Goal: Task Accomplishment & Management: Manage account settings

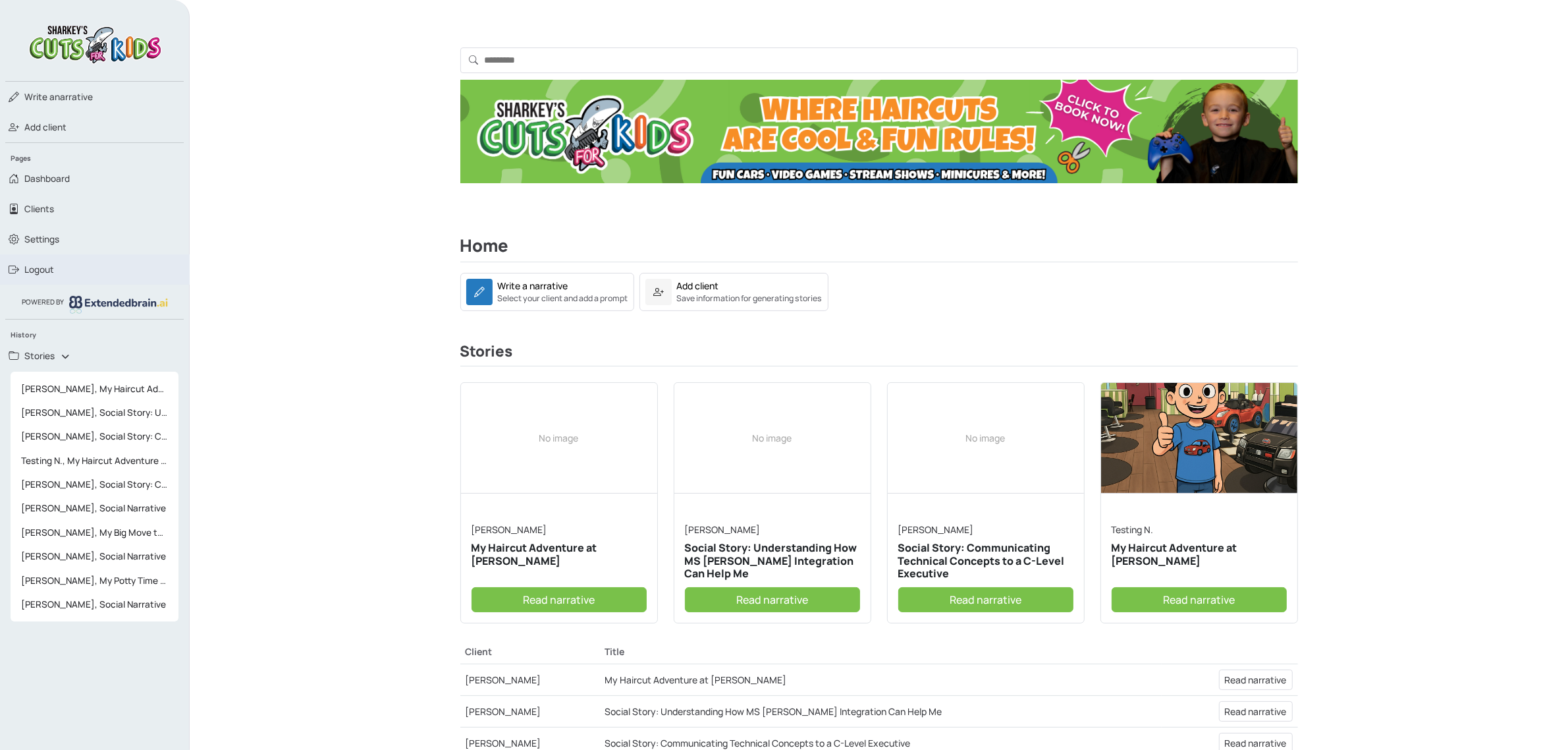
click at [45, 272] on span "Logout" at bounding box center [39, 269] width 30 height 13
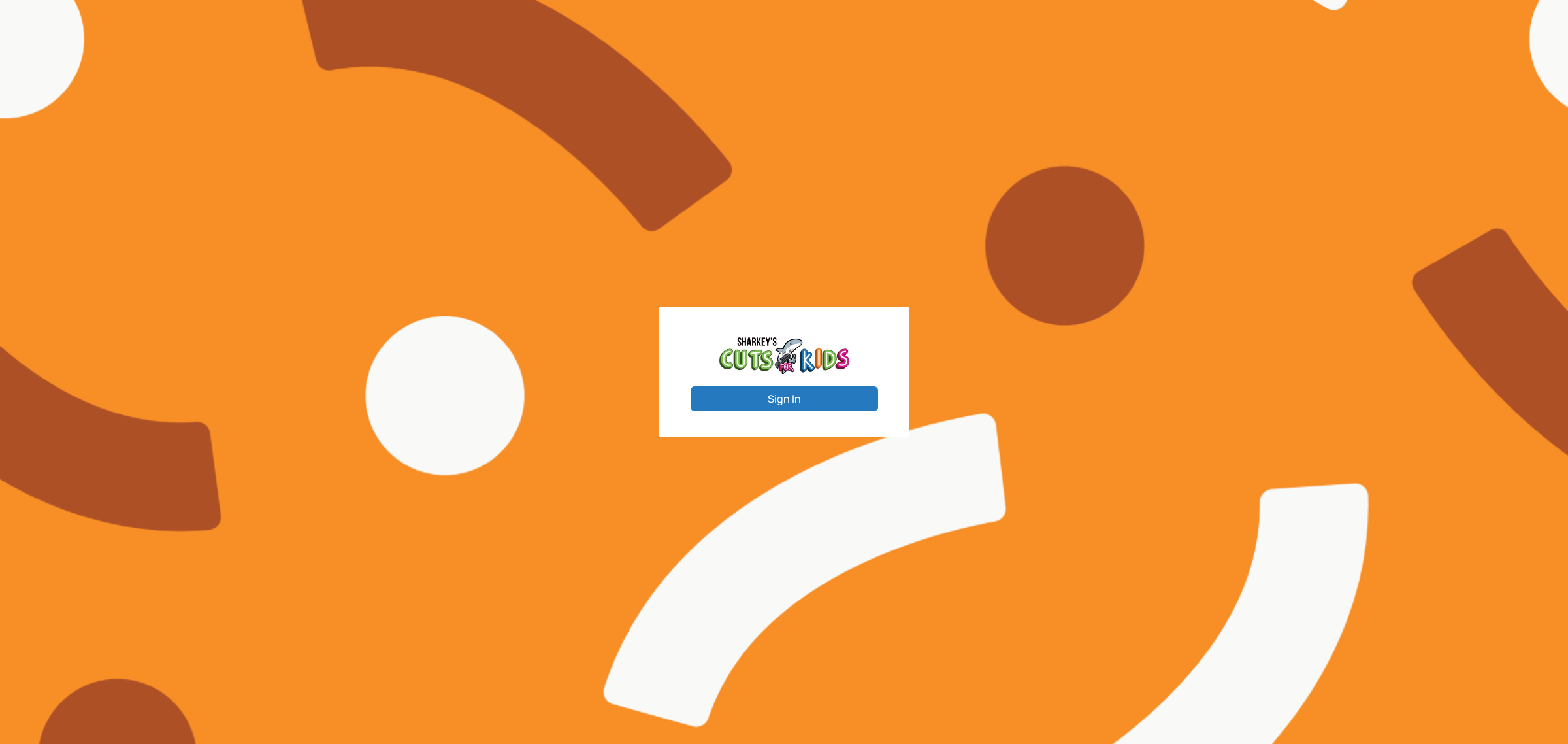
click at [776, 389] on button "Sign In" at bounding box center [784, 398] width 187 height 25
